Goal: Transaction & Acquisition: Book appointment/travel/reservation

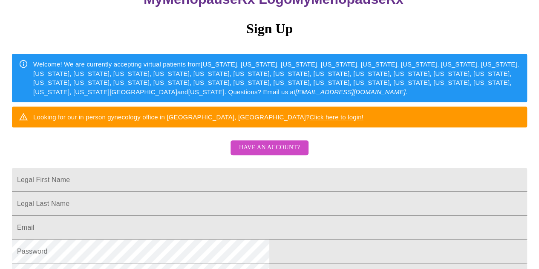
scroll to position [128, 0]
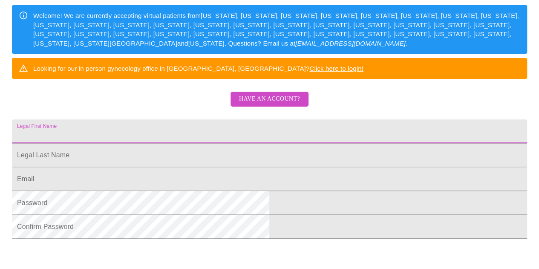
click at [159, 143] on input "Legal First Name" at bounding box center [270, 131] width 516 height 24
type input "[PERSON_NAME]"
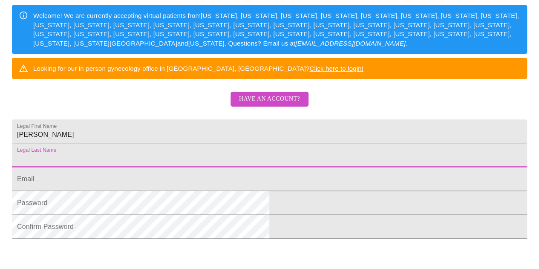
click at [170, 167] on input "Legal First Name" at bounding box center [270, 155] width 516 height 24
type input "[PERSON_NAME]"
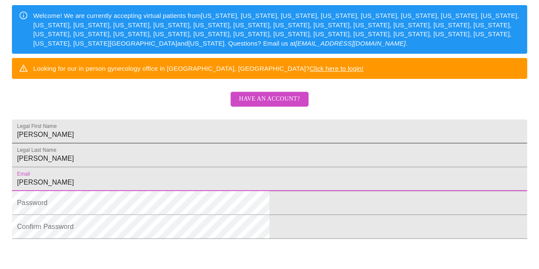
type input "[EMAIL_ADDRESS][DOMAIN_NAME]"
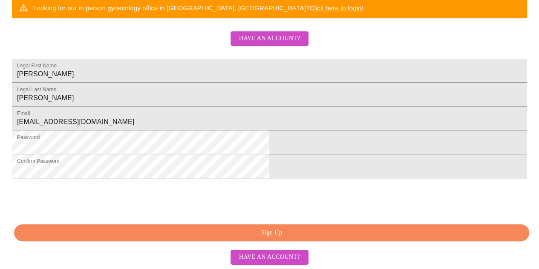
click at [267, 234] on span "Sign Up" at bounding box center [272, 233] width 496 height 11
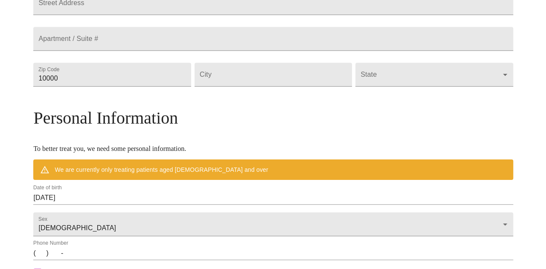
scroll to position [220, 0]
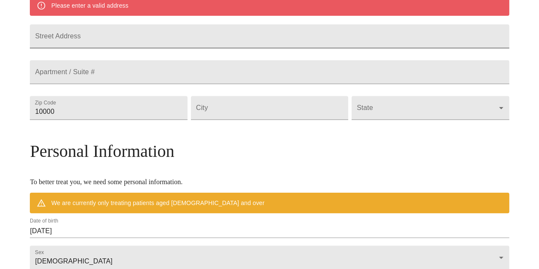
click at [99, 36] on input "Street Address" at bounding box center [269, 36] width 479 height 24
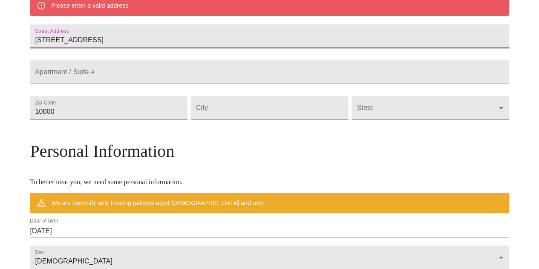
type input "[STREET_ADDRESS]"
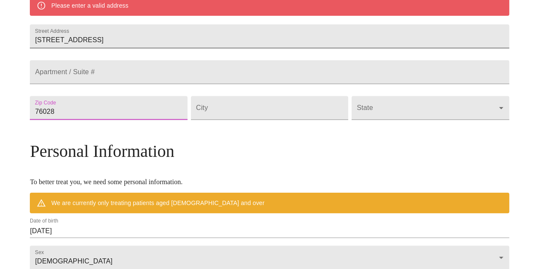
type input "76028"
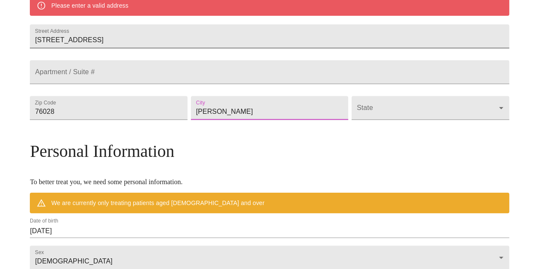
type input "[PERSON_NAME]"
click at [357, 134] on body "MyMenopauseRx Welcome to MyMenopauseRx Since it's your first time here, you'll …" at bounding box center [269, 119] width 533 height 672
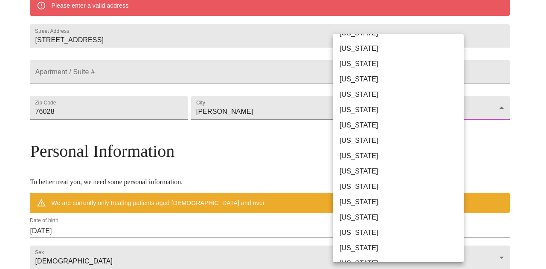
scroll to position [469, 0]
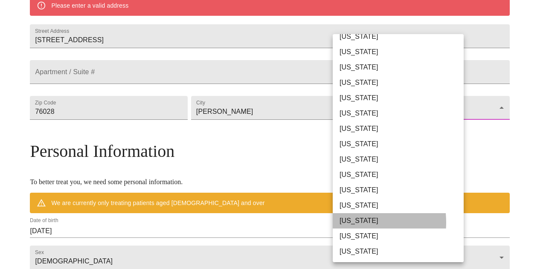
click at [342, 223] on li "[US_STATE]" at bounding box center [401, 220] width 137 height 15
type input "[US_STATE]"
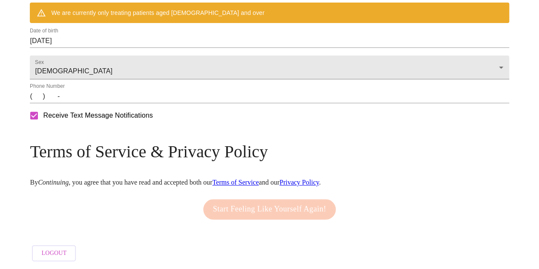
scroll to position [389, 0]
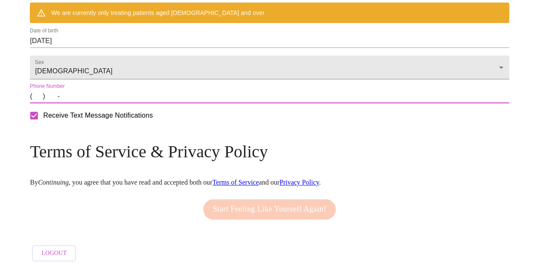
click at [92, 103] on input "(   )    -" at bounding box center [269, 97] width 479 height 14
type input "[PHONE_NUMBER]"
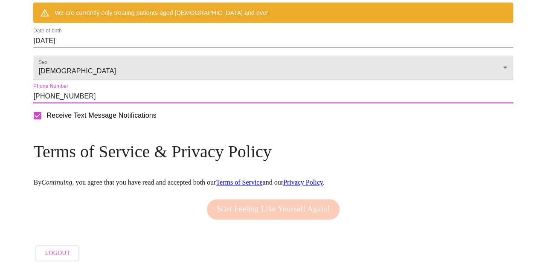
scroll to position [326, 0]
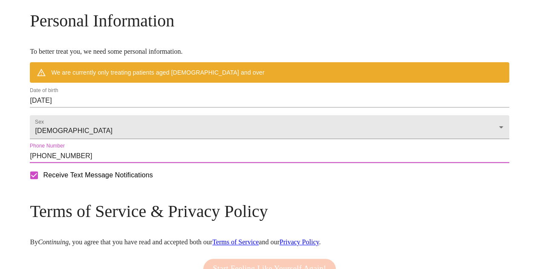
click at [136, 107] on input "[DATE]" at bounding box center [269, 101] width 479 height 14
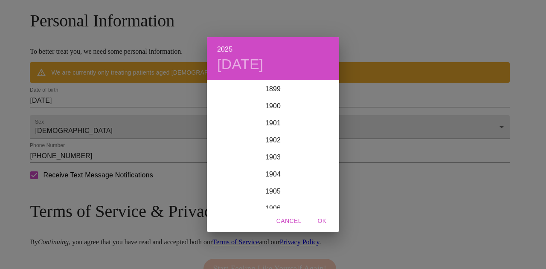
scroll to position [2098, 0]
click at [134, 117] on div "2025 [DATE] 1900 1901 1902 1903 1904 1905 1906 1907 1908 1909 1910 1911 1912 19…" at bounding box center [273, 134] width 546 height 269
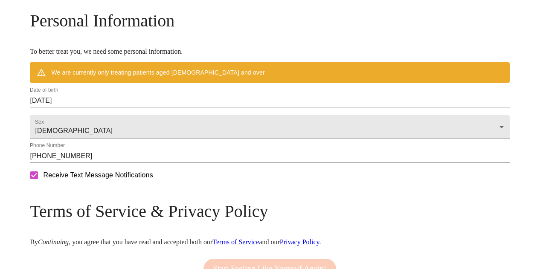
click at [134, 117] on div "2025 [DATE] 1900 1901 1902 1903 1904 1905 1906 1907 1908 1909 1910 1911 1912 19…" at bounding box center [273, 134] width 546 height 269
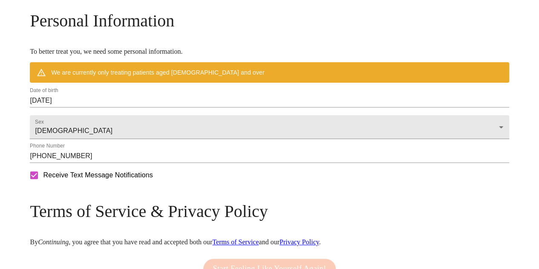
click at [131, 107] on input "[DATE]" at bounding box center [269, 101] width 479 height 14
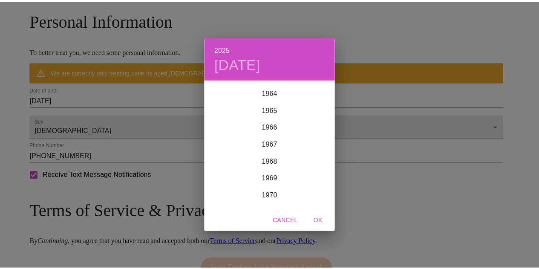
scroll to position [1160, 0]
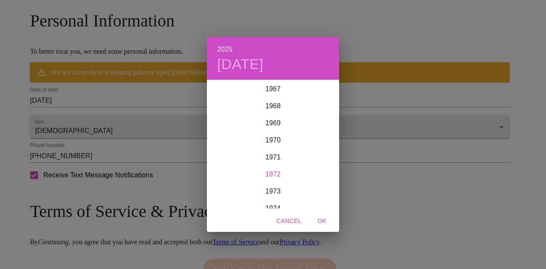
click at [277, 173] on div "1972" at bounding box center [273, 174] width 132 height 17
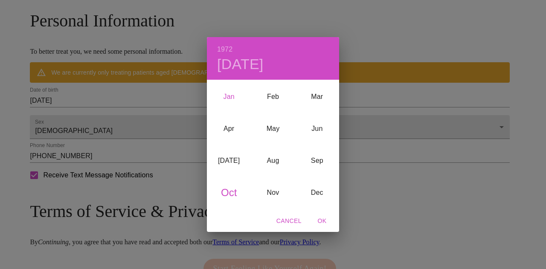
click at [230, 96] on div "Jan" at bounding box center [229, 97] width 44 height 32
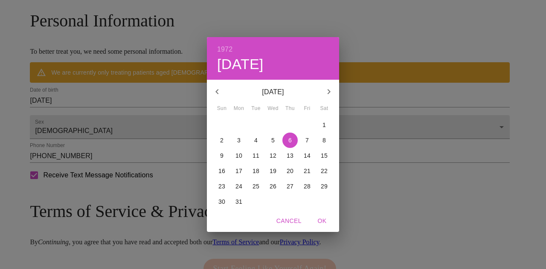
click at [239, 139] on p "3" at bounding box center [238, 140] width 3 height 9
click at [321, 220] on span "OK" at bounding box center [322, 221] width 20 height 11
type input "[DATE]"
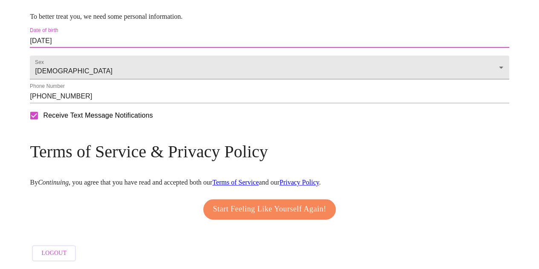
click at [259, 208] on span "Start Feeling Like Yourself Again!" at bounding box center [269, 210] width 113 height 14
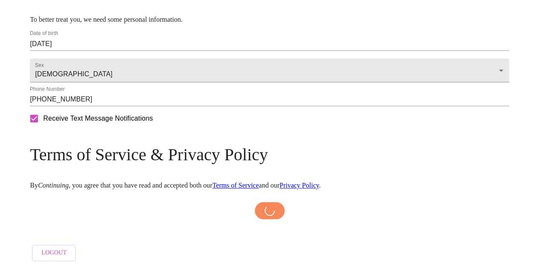
scroll to position [383, 0]
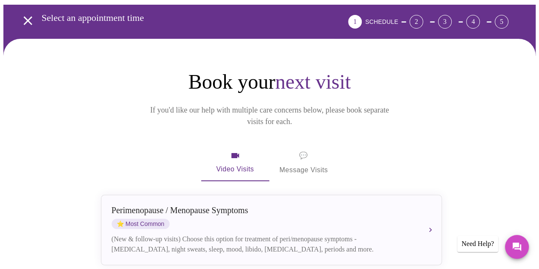
scroll to position [85, 0]
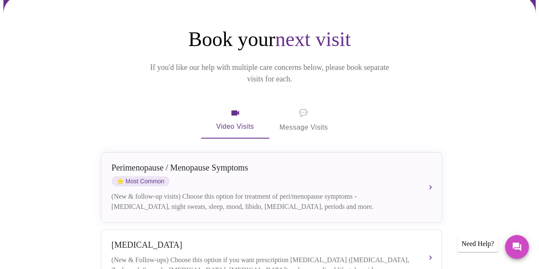
click at [300, 107] on span "💬" at bounding box center [303, 113] width 9 height 12
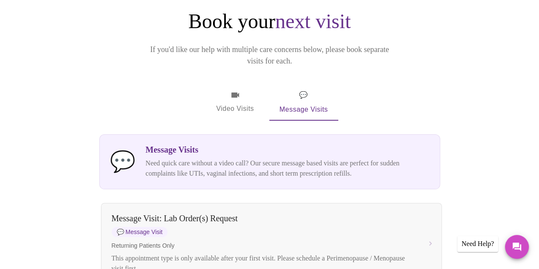
scroll to position [0, 0]
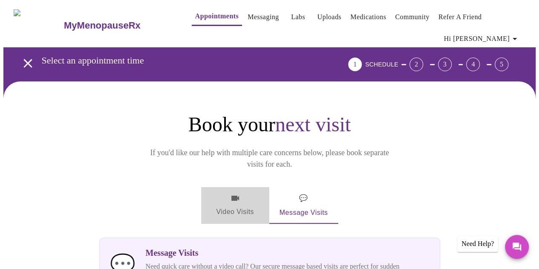
click at [235, 196] on icon "button" at bounding box center [236, 198] width 8 height 5
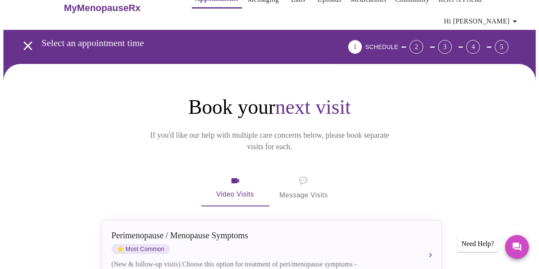
scroll to position [145, 0]
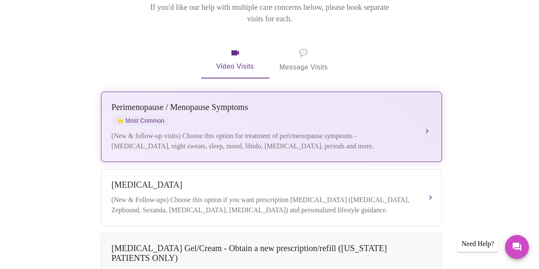
click at [426, 115] on button "[MEDICAL_DATA] / Menopause Symptoms ⭐ Most Common (New & follow-up visits) Choo…" at bounding box center [271, 127] width 341 height 70
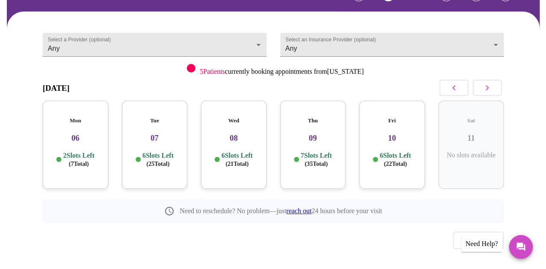
scroll to position [78, 0]
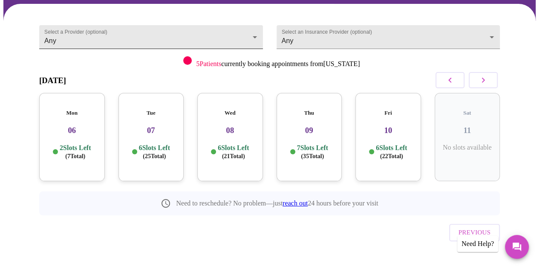
click at [136, 35] on body "MyMenopauseRx Appointments Messaging Labs Uploads Medications Community Refer a…" at bounding box center [269, 105] width 533 height 358
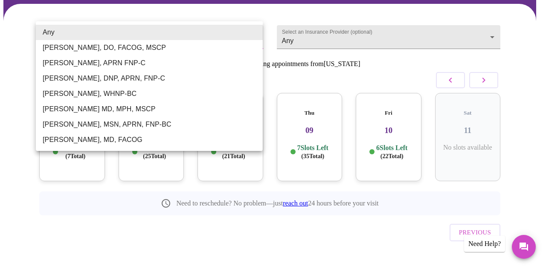
click at [136, 35] on li "Any" at bounding box center [149, 32] width 227 height 15
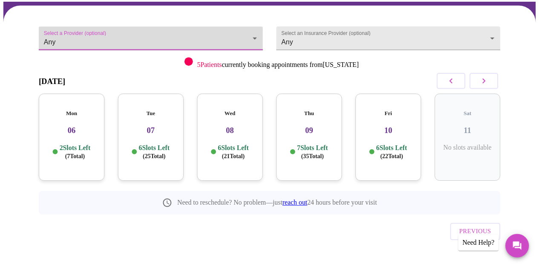
scroll to position [66, 0]
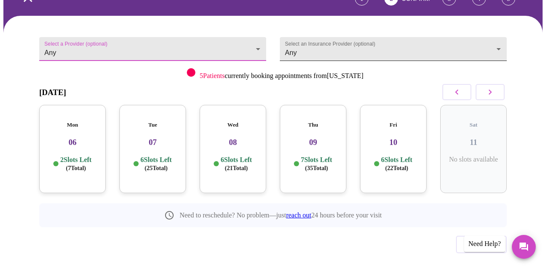
click at [319, 46] on body "MyMenopauseRx Appointments Messaging Labs Uploads Medications Community Refer a…" at bounding box center [272, 117] width 539 height 358
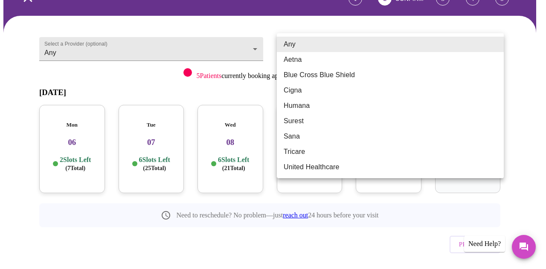
click at [319, 46] on li "Any" at bounding box center [390, 44] width 227 height 15
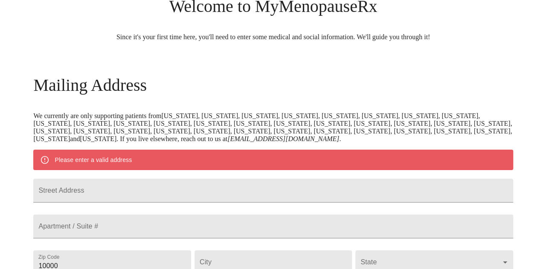
scroll to position [383, 0]
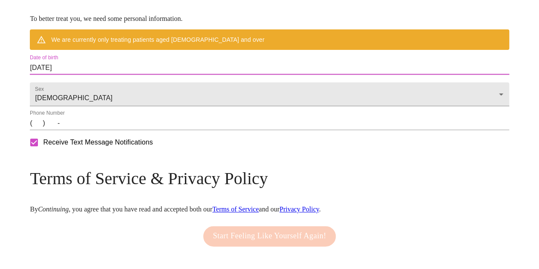
click at [148, 75] on input "[DATE]" at bounding box center [269, 68] width 479 height 14
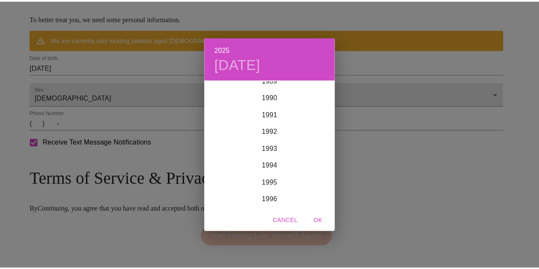
scroll to position [1245, 0]
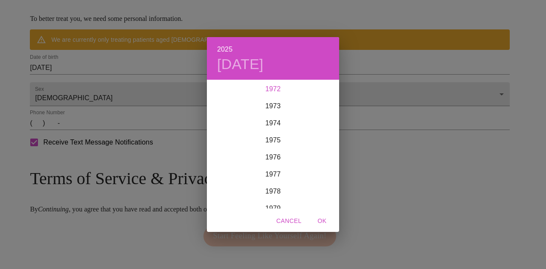
click at [263, 86] on div "1972" at bounding box center [273, 89] width 132 height 17
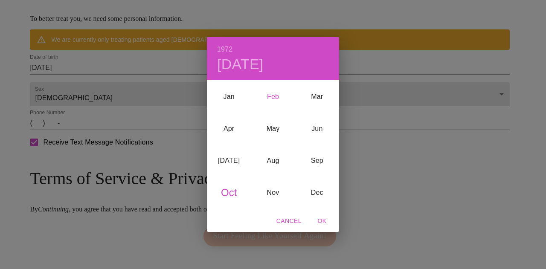
click at [269, 95] on div "Feb" at bounding box center [273, 97] width 44 height 32
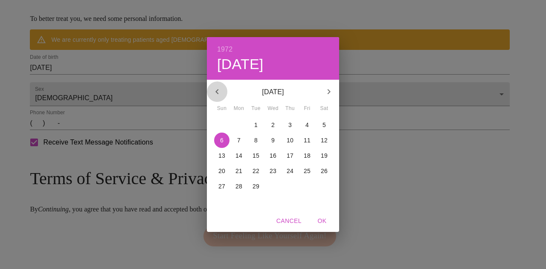
click at [217, 90] on icon "button" at bounding box center [216, 91] width 3 height 5
click at [243, 136] on span "3" at bounding box center [238, 140] width 15 height 9
click at [316, 220] on span "OK" at bounding box center [322, 221] width 20 height 11
type input "[DATE]"
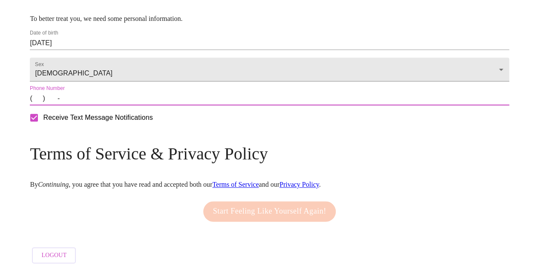
click at [101, 105] on input "(   )    -" at bounding box center [269, 99] width 479 height 14
click at [95, 105] on input "(   )    -" at bounding box center [269, 99] width 479 height 14
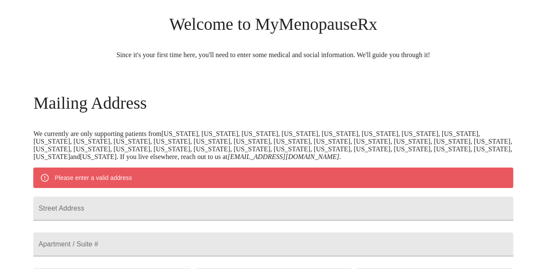
scroll to position [128, 0]
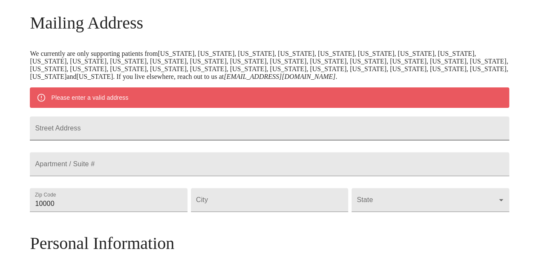
type input "[PHONE_NUMBER]"
click at [113, 133] on input "Street Address" at bounding box center [269, 128] width 479 height 24
type input "[STREET_ADDRESS]"
type input "76028"
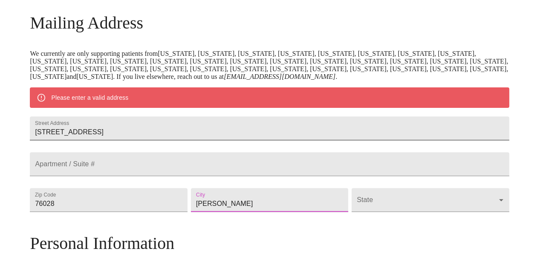
type input "[PERSON_NAME]"
click at [408, 228] on body "MyMenopauseRx Welcome to MyMenopauseRx Since it's your first time here, you'll …" at bounding box center [269, 199] width 533 height 648
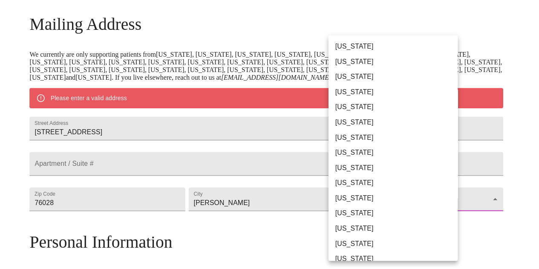
scroll to position [561, 0]
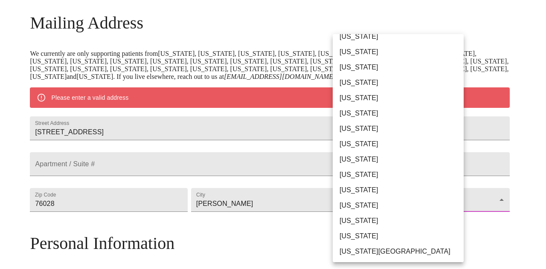
click at [350, 130] on li "[US_STATE]" at bounding box center [401, 128] width 137 height 15
type input "[US_STATE]"
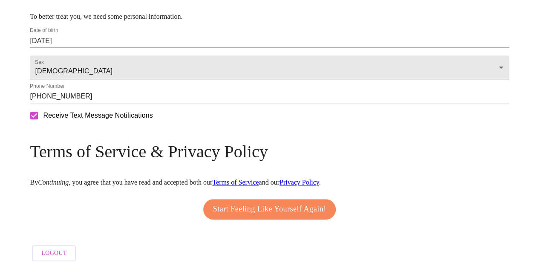
scroll to position [386, 0]
click at [280, 206] on span "Start Feeling Like Yourself Again!" at bounding box center [269, 210] width 113 height 14
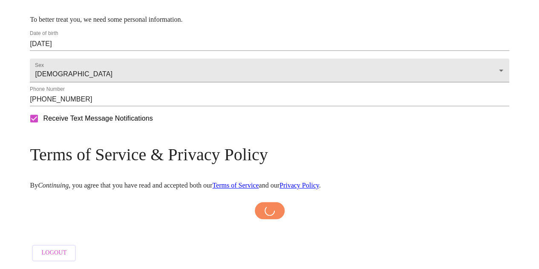
scroll to position [383, 0]
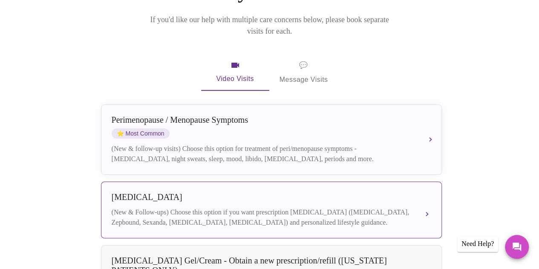
scroll to position [171, 0]
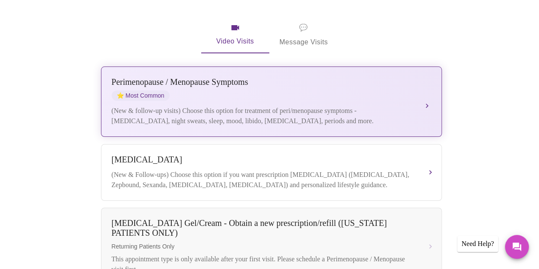
click at [429, 89] on button "[MEDICAL_DATA] / Menopause Symptoms ⭐ Most Common (New & follow-up visits) Choo…" at bounding box center [271, 102] width 341 height 70
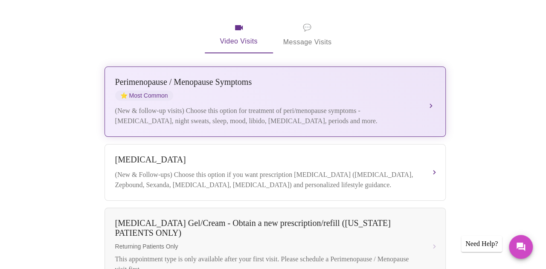
scroll to position [78, 0]
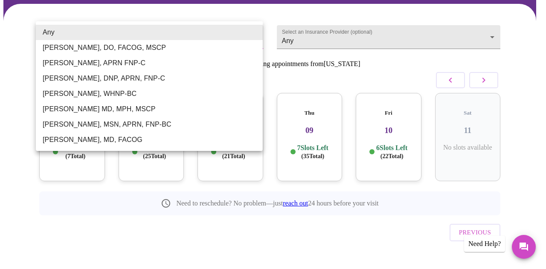
click at [109, 35] on body "MyMenopauseRx Appointments Messaging Labs Uploads Medications Community Refer a…" at bounding box center [272, 105] width 539 height 358
click at [109, 35] on li "Any" at bounding box center [149, 32] width 227 height 15
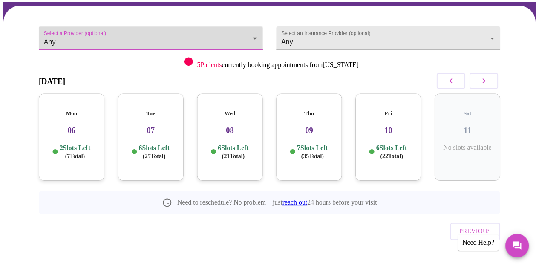
scroll to position [66, 0]
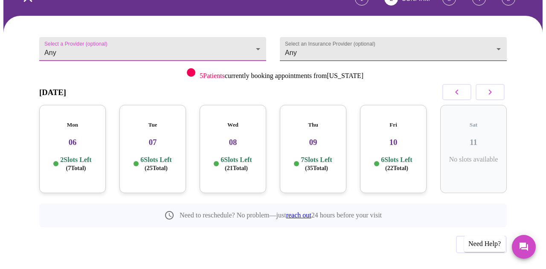
click at [300, 50] on body "MyMenopauseRx Appointments Messaging Labs Uploads Medications Community Refer a…" at bounding box center [272, 117] width 539 height 358
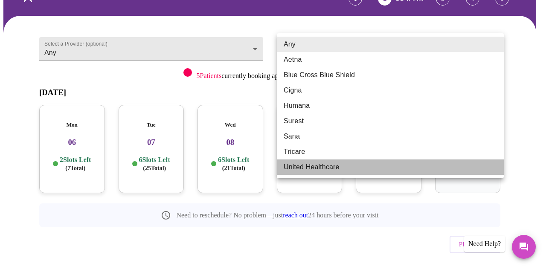
click at [305, 168] on li "United Healthcare" at bounding box center [390, 166] width 227 height 15
type input "United Healthcare"
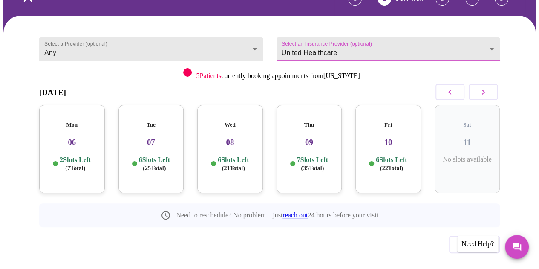
click at [230, 138] on h3 "08" at bounding box center [230, 142] width 52 height 9
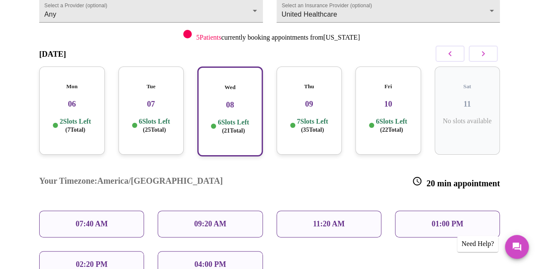
scroll to position [189, 0]
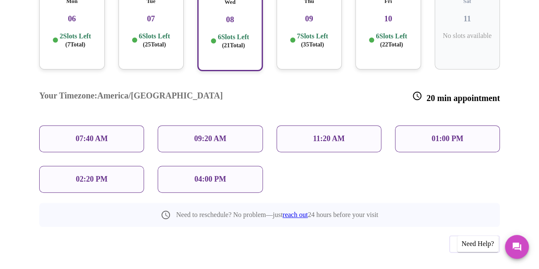
click at [423, 125] on div "01:00 PM" at bounding box center [447, 138] width 105 height 27
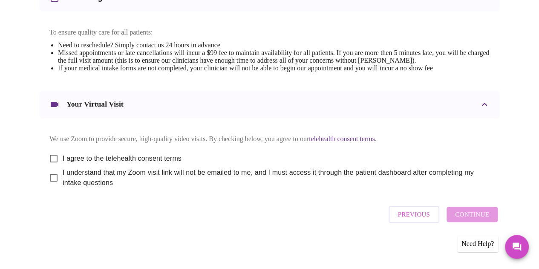
scroll to position [363, 0]
click at [51, 156] on input "I agree to the telehealth consent terms" at bounding box center [54, 159] width 18 height 18
checkbox input "true"
click at [49, 177] on input "I understand that my Zoom visit link will not be emailed to me, and I must acce…" at bounding box center [54, 178] width 18 height 18
checkbox input "true"
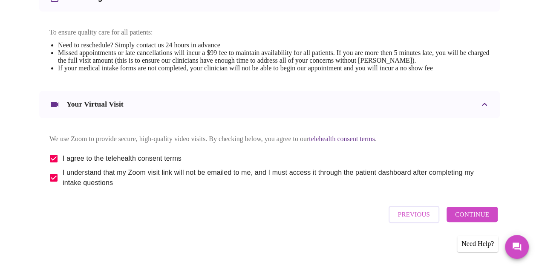
click at [475, 217] on span "Continue" at bounding box center [472, 214] width 34 height 11
